Goal: Transaction & Acquisition: Book appointment/travel/reservation

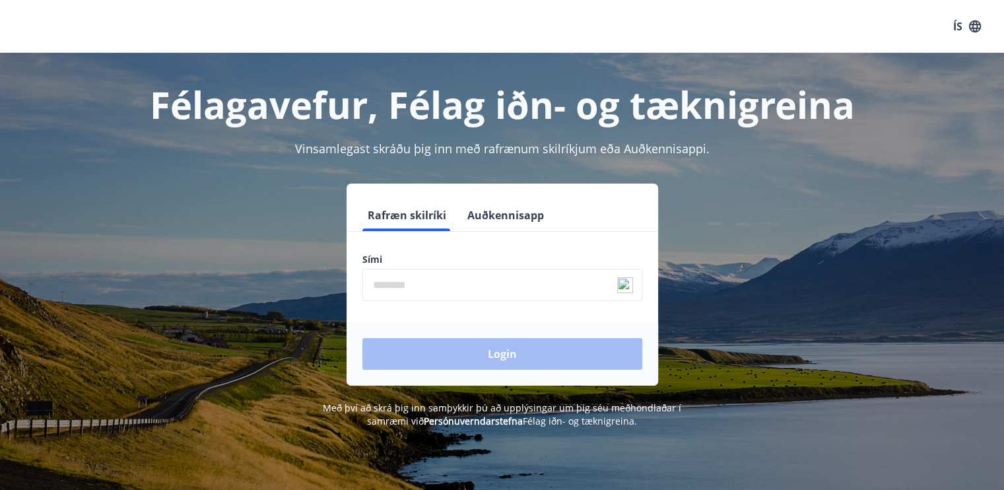
click at [487, 288] on input "phone" at bounding box center [502, 285] width 280 height 32
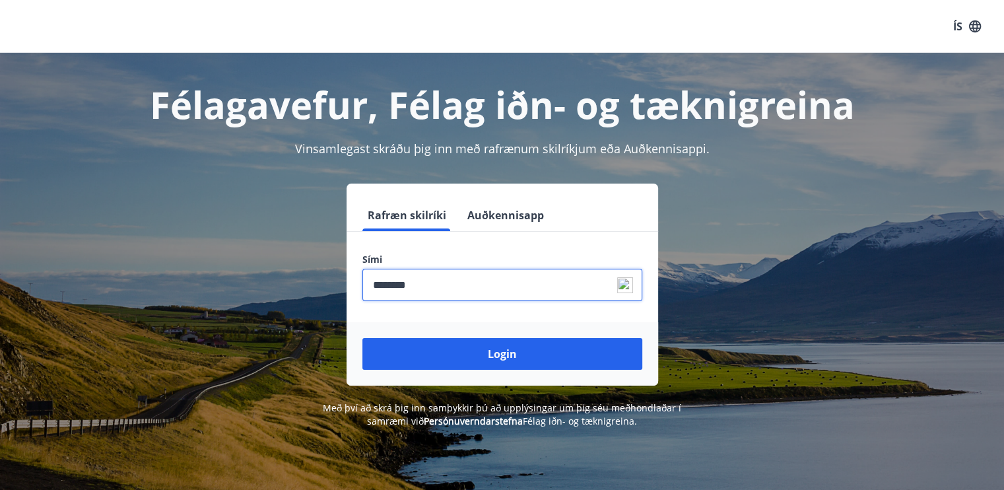
type input "********"
click at [362, 338] on button "Login" at bounding box center [502, 354] width 280 height 32
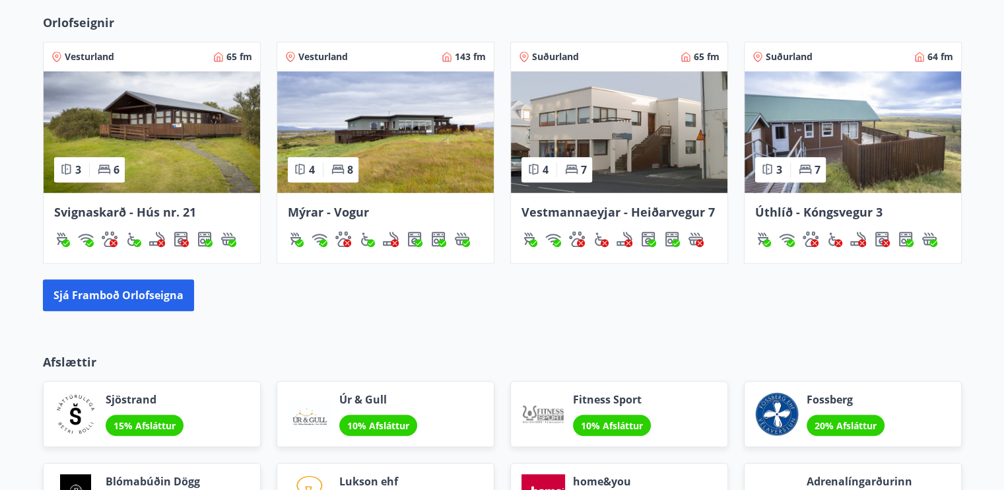
scroll to position [858, 0]
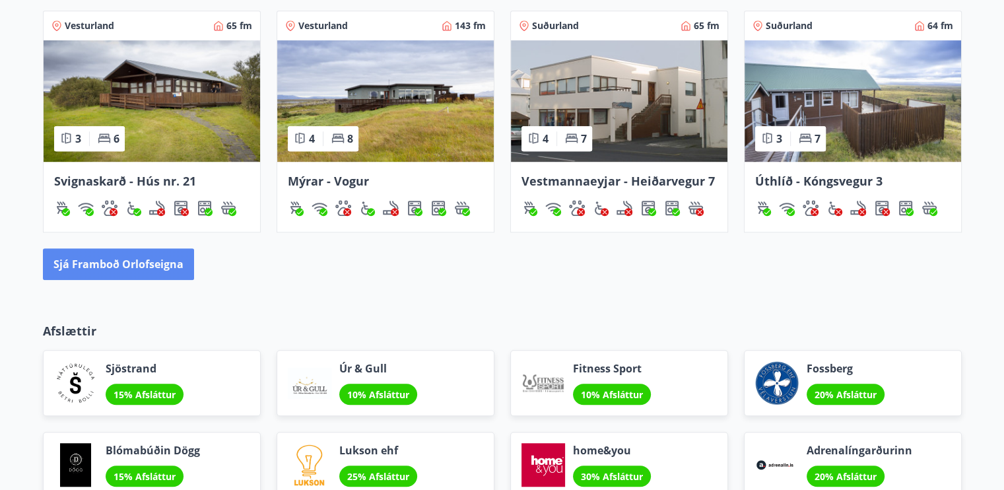
click at [102, 265] on button "Sjá framboð orlofseigna" at bounding box center [118, 264] width 151 height 32
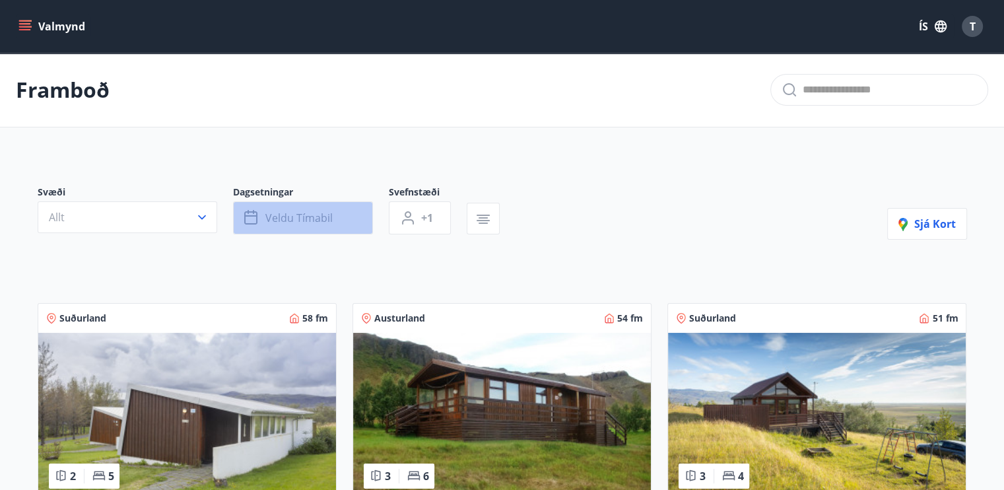
click at [298, 218] on span "Veldu tímabil" at bounding box center [298, 218] width 67 height 15
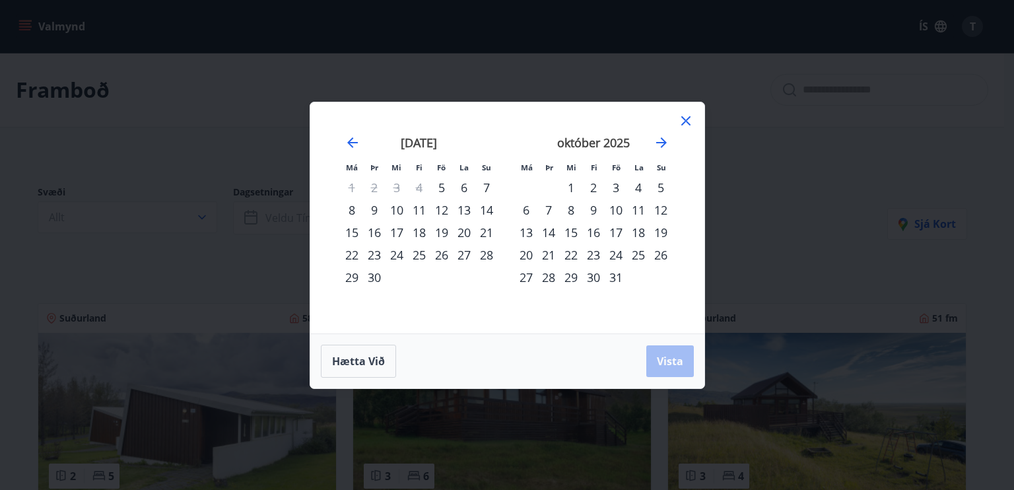
click at [615, 189] on div "3" at bounding box center [616, 187] width 22 height 22
click at [680, 367] on span "Vista" at bounding box center [670, 361] width 26 height 15
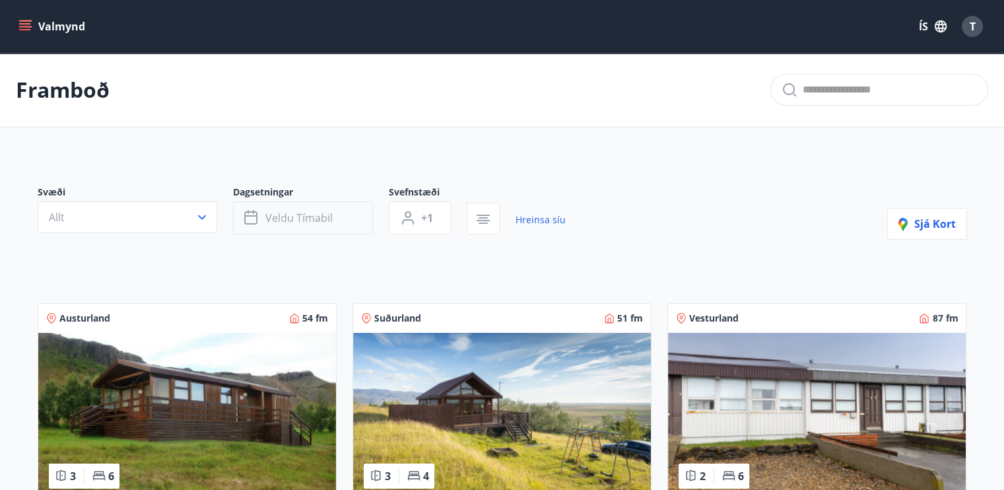
click at [327, 220] on span "Veldu tímabil" at bounding box center [298, 218] width 67 height 15
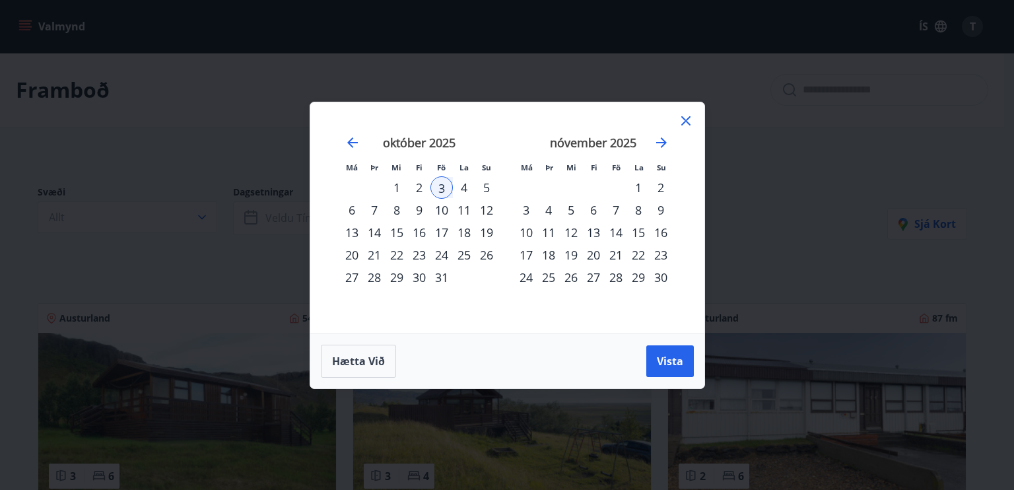
click at [488, 189] on div "5" at bounding box center [486, 187] width 22 height 22
click at [664, 359] on span "Vista" at bounding box center [670, 361] width 26 height 15
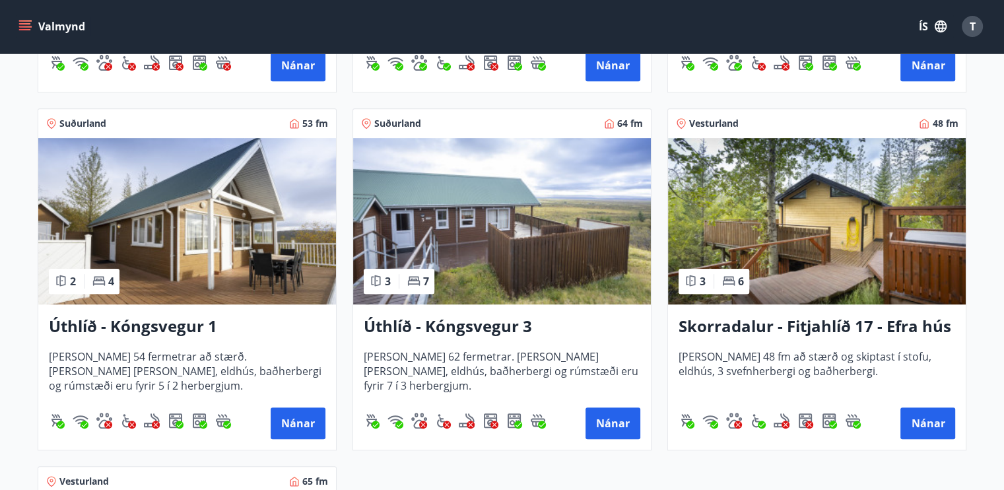
scroll to position [550, 0]
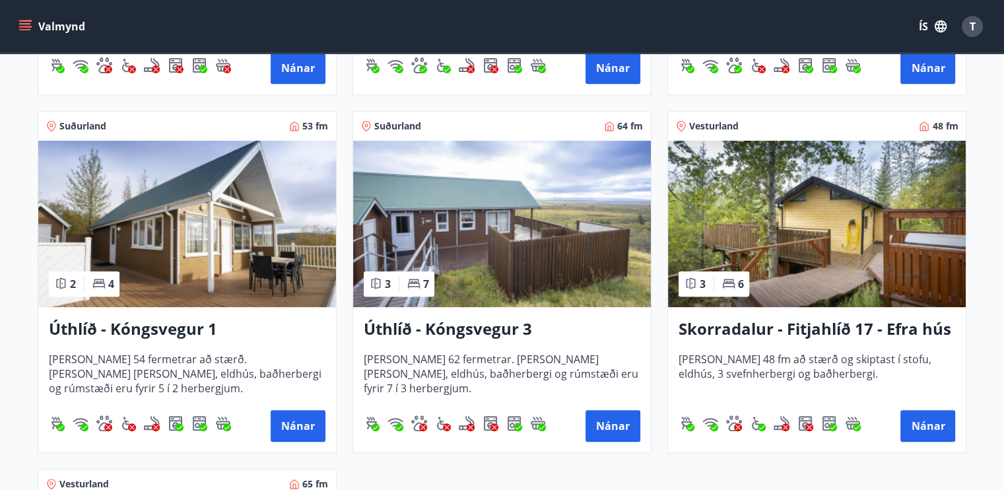
click at [824, 267] on img at bounding box center [817, 224] width 298 height 166
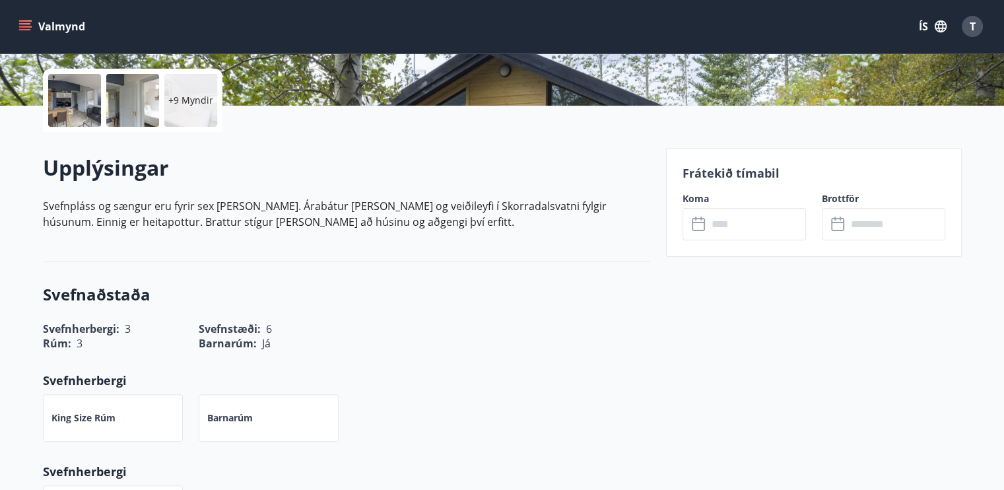
scroll to position [308, 0]
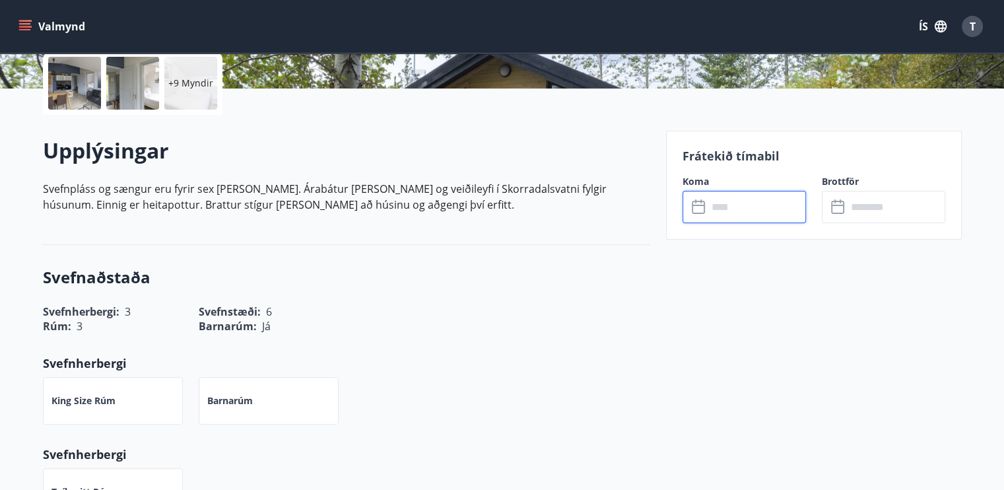
click at [735, 211] on input "text" at bounding box center [756, 207] width 98 height 32
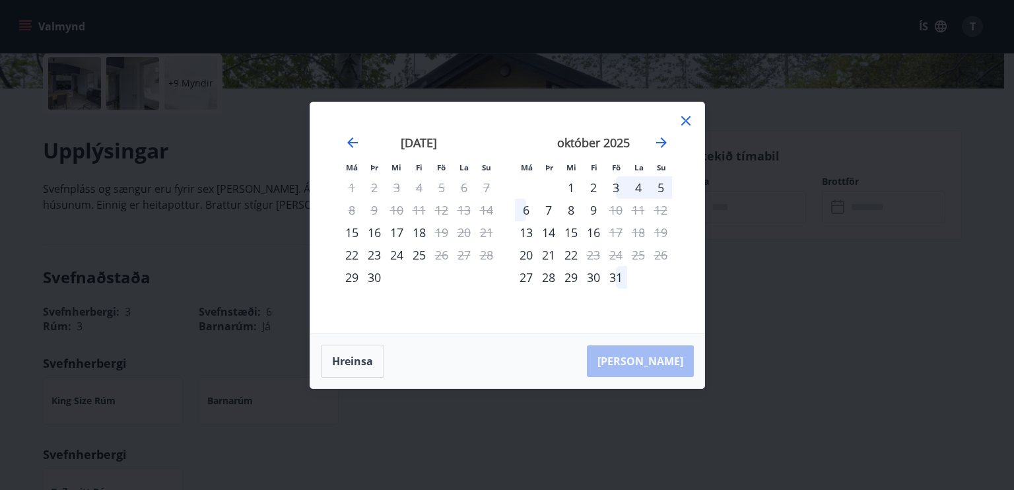
click at [671, 358] on div "Hreinsa Taka Frá" at bounding box center [507, 361] width 394 height 54
click at [615, 185] on div "3" at bounding box center [616, 187] width 22 height 22
click at [525, 210] on div "6" at bounding box center [526, 210] width 22 height 22
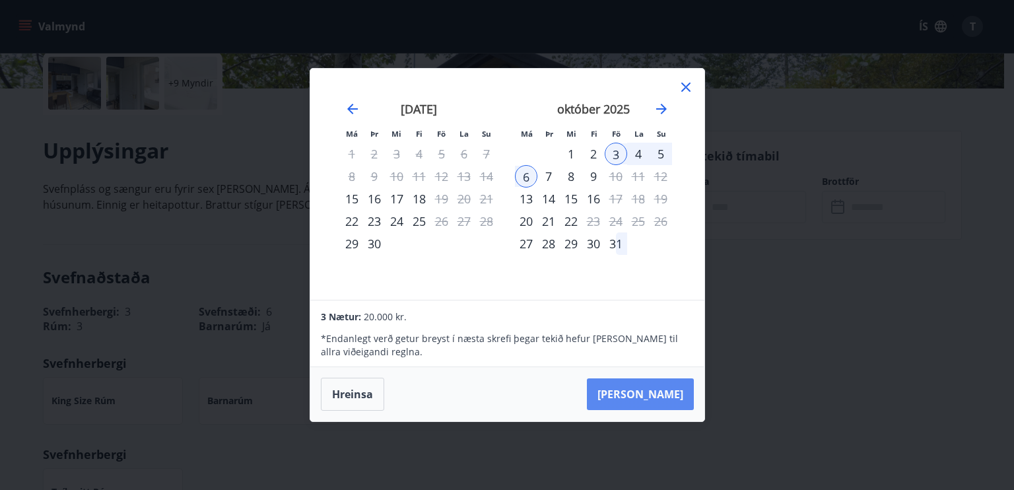
click at [669, 396] on button "Taka Frá" at bounding box center [640, 394] width 107 height 32
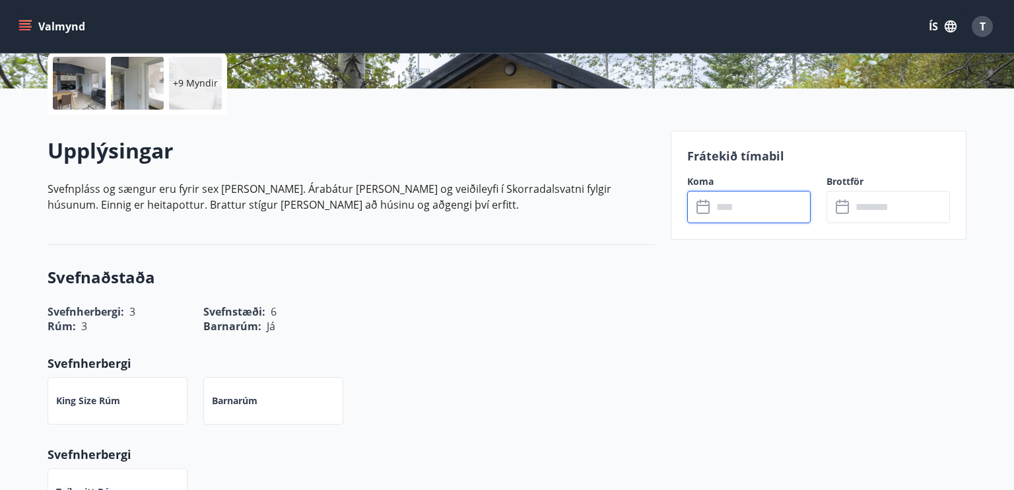
type input "******"
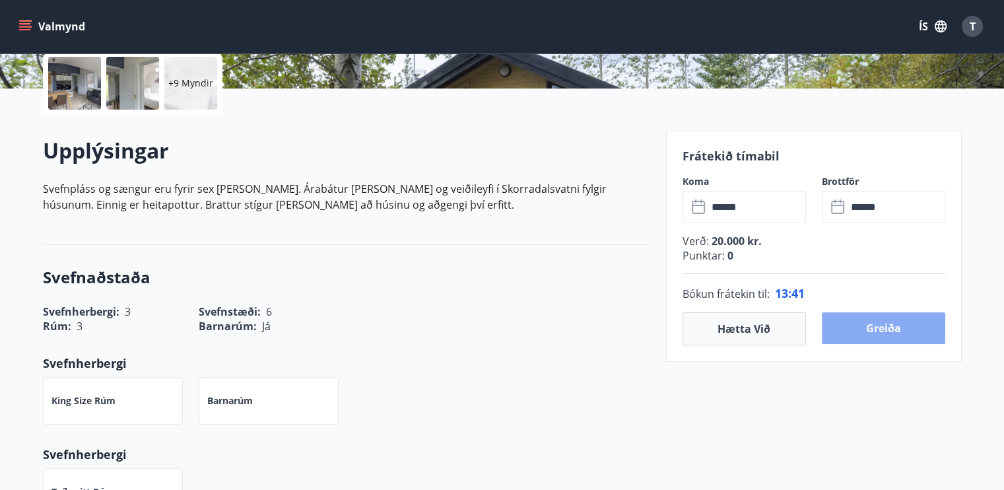
click at [876, 331] on button "Greiða" at bounding box center [883, 328] width 123 height 32
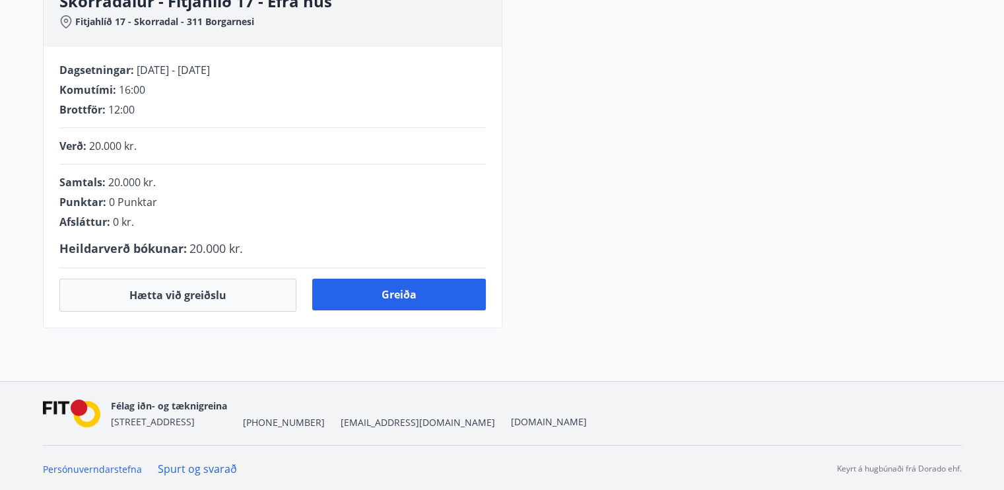
scroll to position [308, 0]
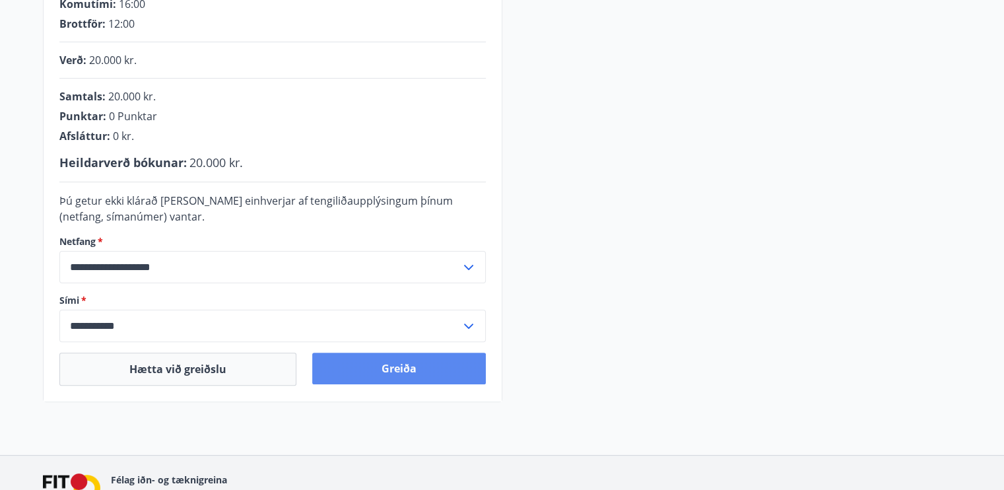
click at [405, 366] on button "Greiða" at bounding box center [399, 368] width 174 height 32
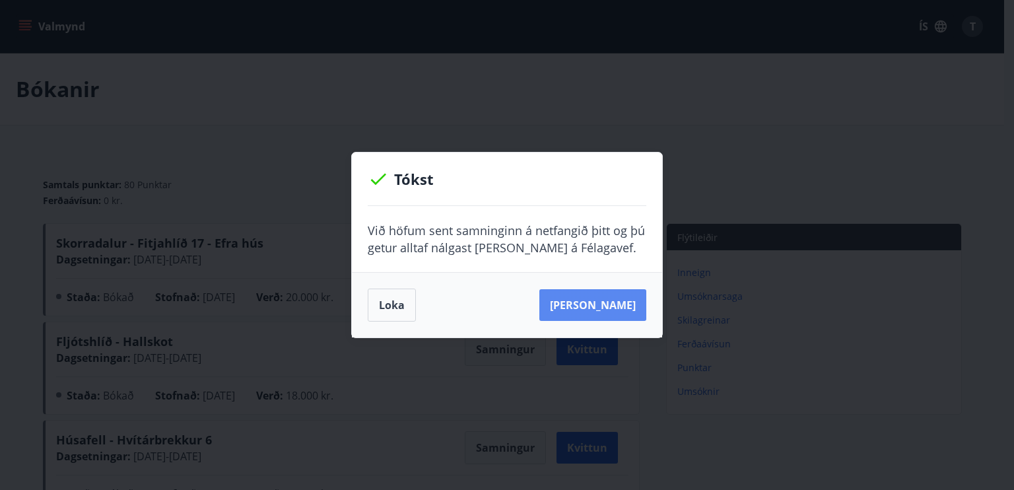
click at [605, 302] on button "Sjá samning" at bounding box center [592, 305] width 107 height 32
